Goal: Task Accomplishment & Management: Manage account settings

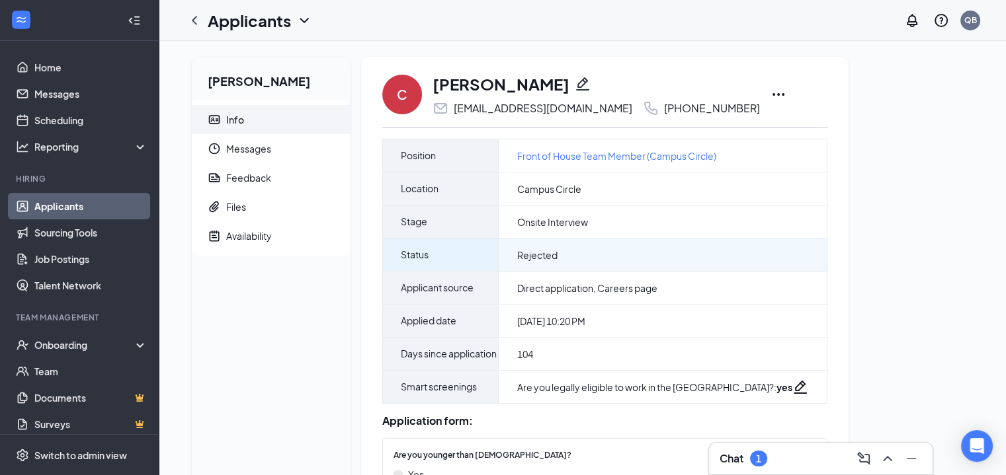
click at [547, 245] on div "Rejected" at bounding box center [663, 255] width 328 height 32
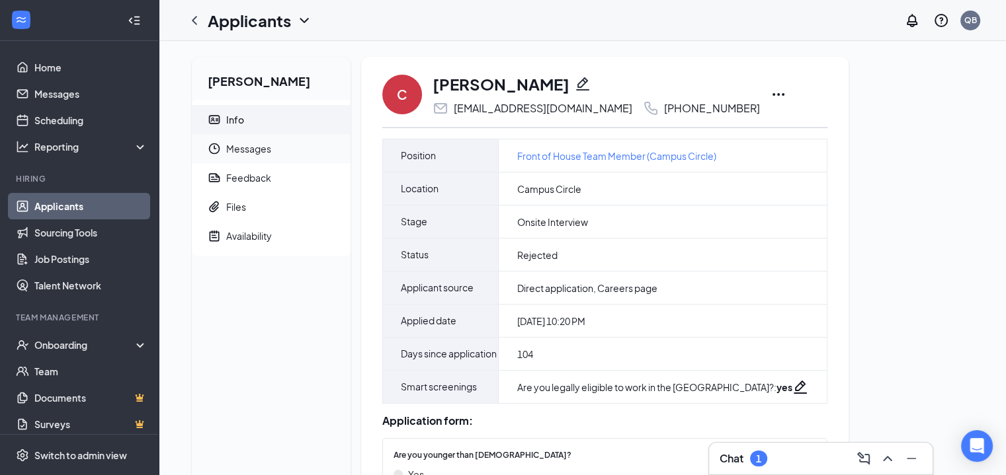
click at [259, 155] on span "Messages" at bounding box center [283, 148] width 114 height 29
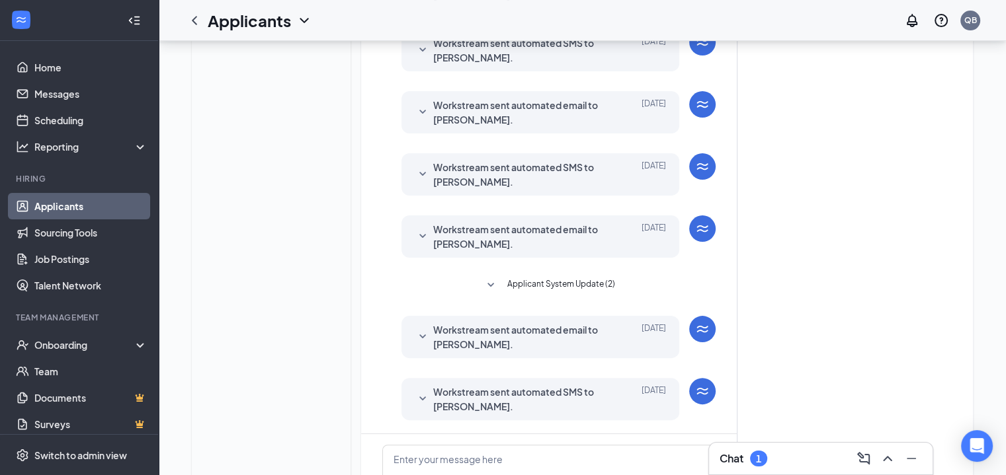
scroll to position [339, 0]
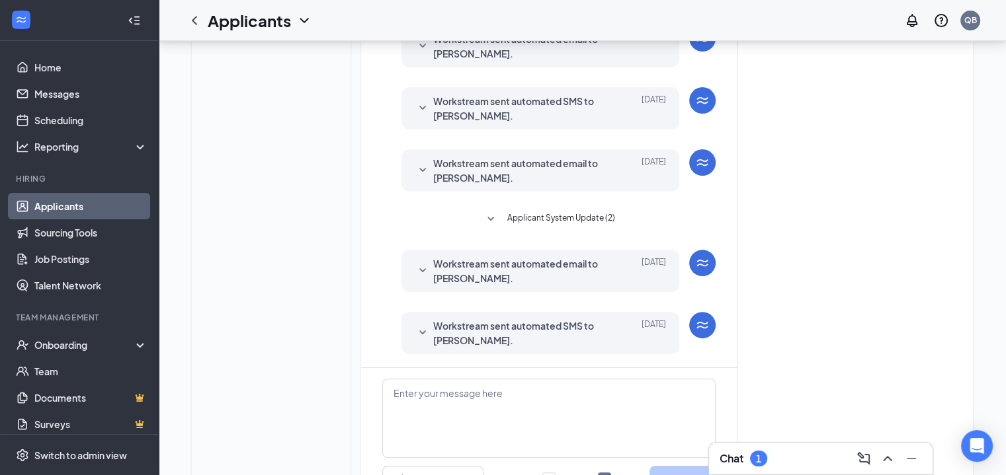
click at [428, 336] on icon "SmallChevronDown" at bounding box center [423, 333] width 16 height 16
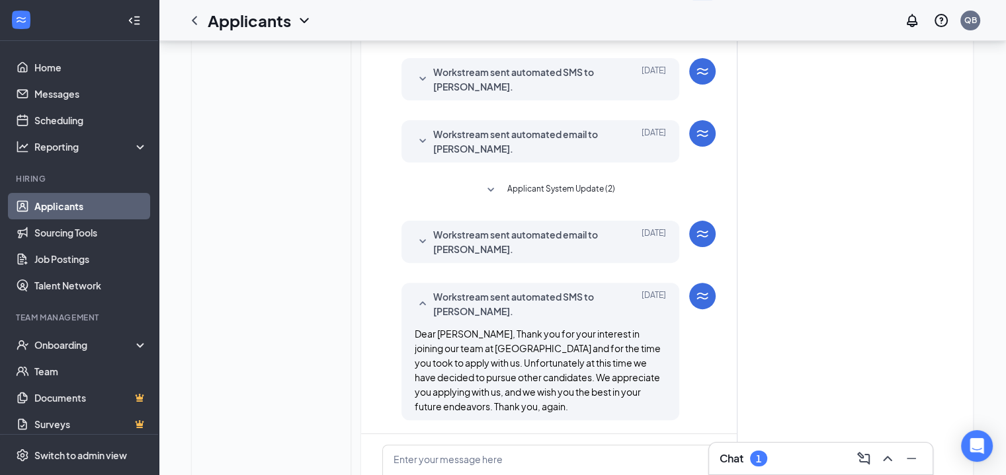
scroll to position [372, 0]
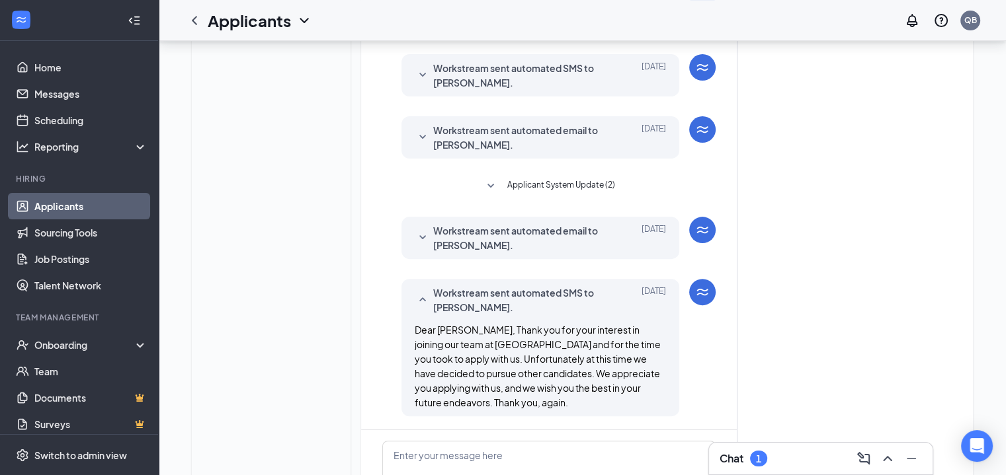
click at [489, 243] on span "Workstream sent automated email to [PERSON_NAME]." at bounding box center [519, 237] width 173 height 29
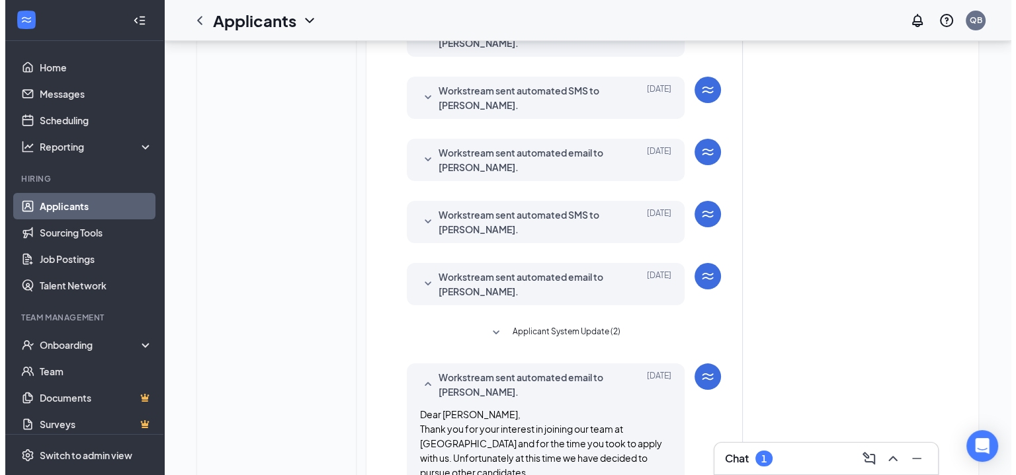
scroll to position [0, 0]
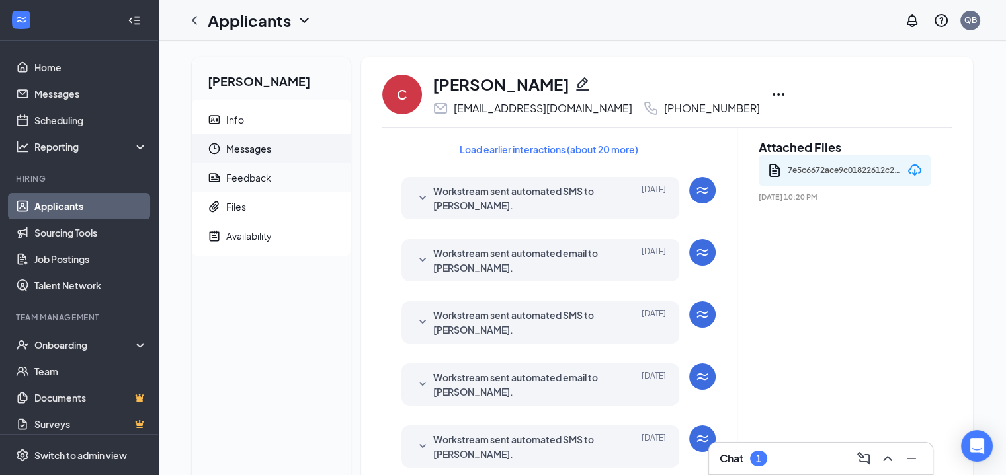
click at [280, 182] on span "Feedback" at bounding box center [283, 177] width 114 height 29
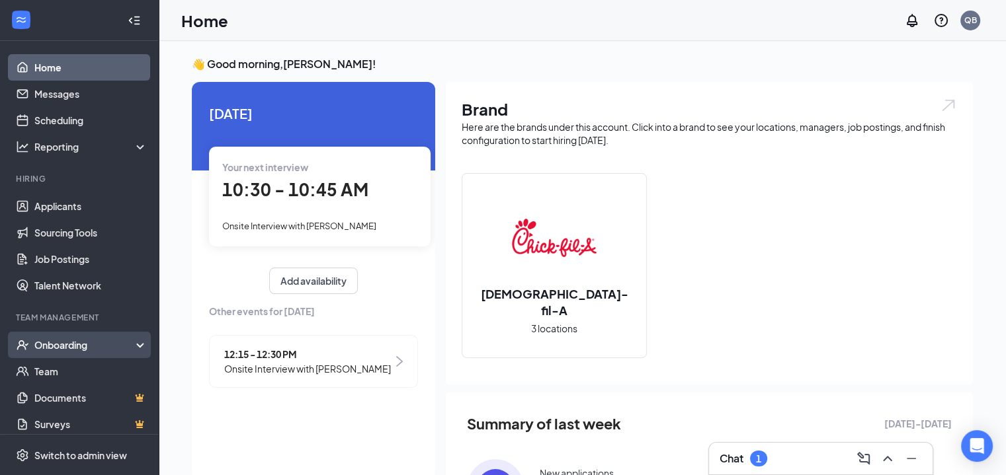
click at [67, 342] on div "Onboarding" at bounding box center [85, 345] width 102 height 13
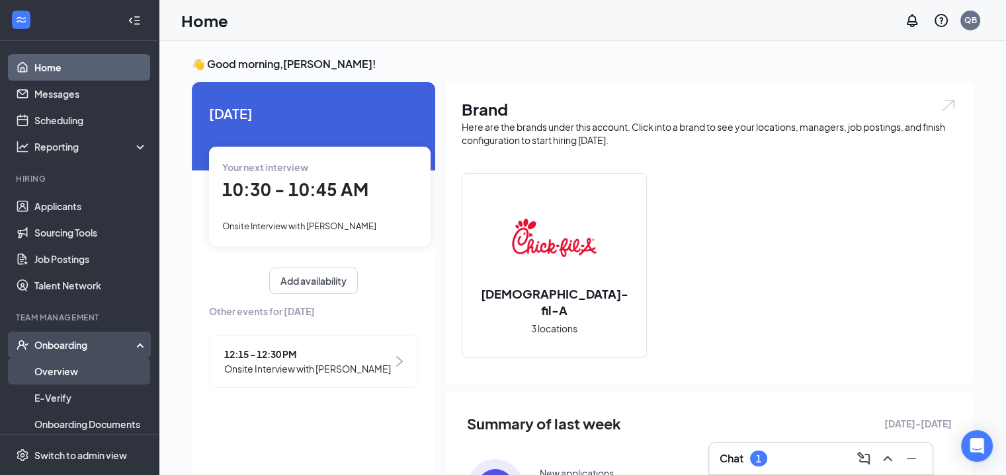
click at [63, 368] on link "Overview" at bounding box center [90, 371] width 113 height 26
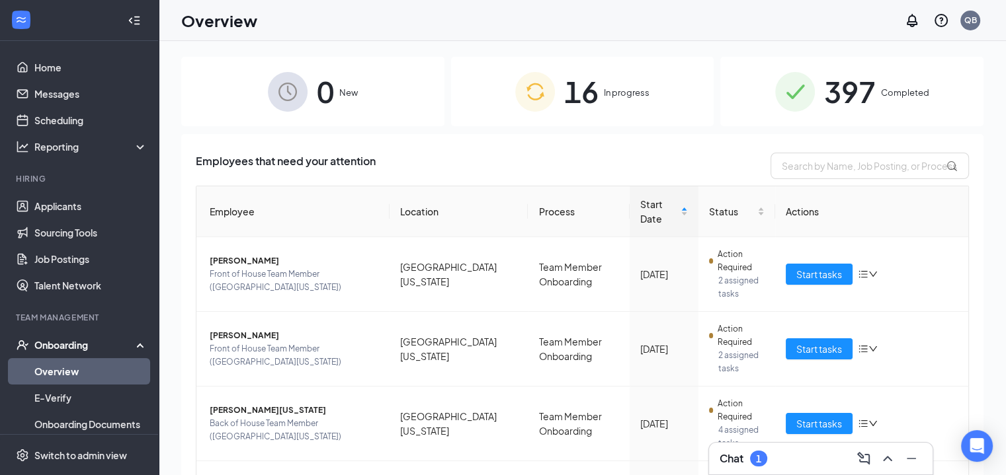
click at [621, 102] on div "16 In progress" at bounding box center [582, 91] width 263 height 69
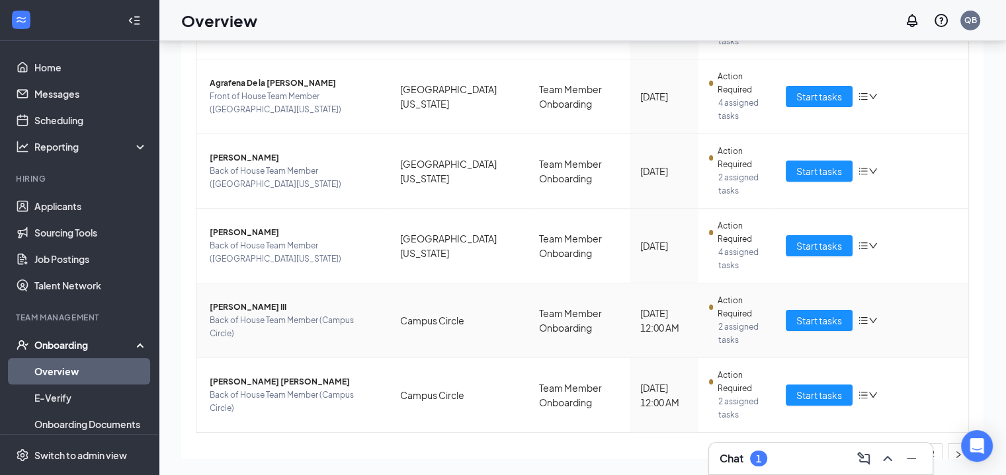
scroll to position [538, 0]
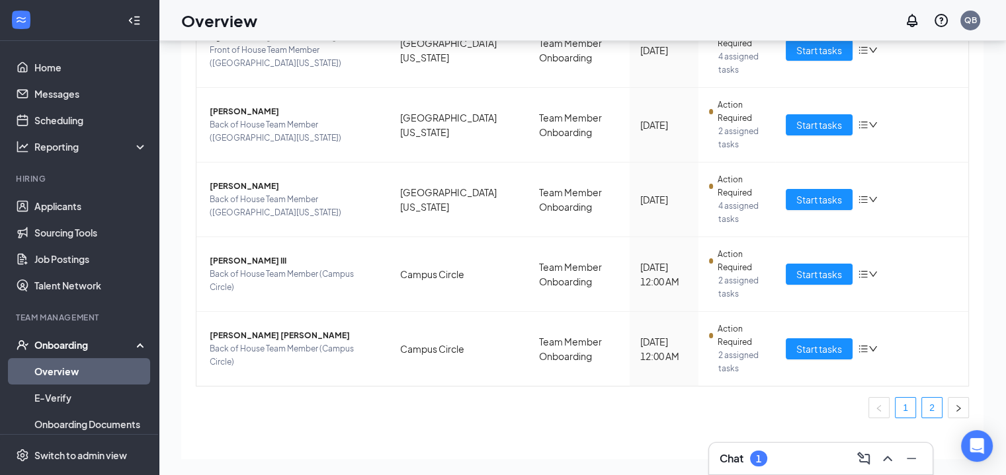
click at [930, 400] on link "2" at bounding box center [932, 408] width 20 height 20
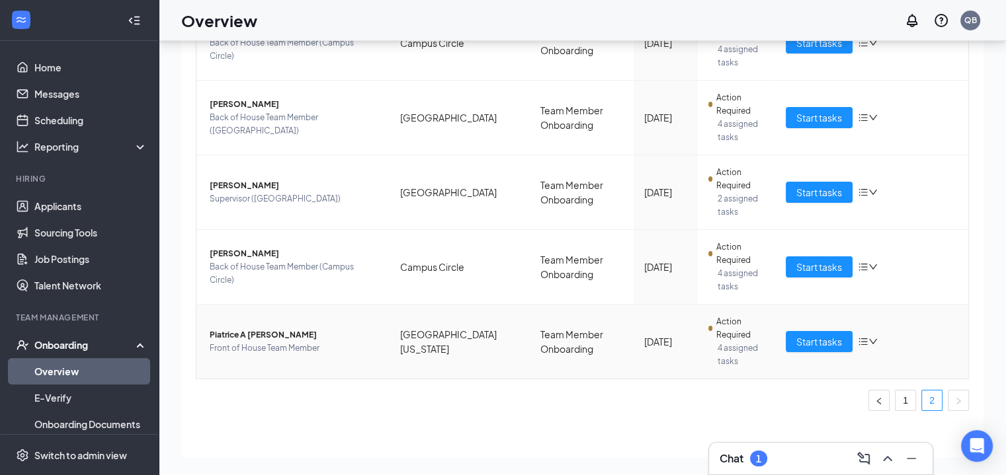
scroll to position [254, 0]
